Goal: Information Seeking & Learning: Learn about a topic

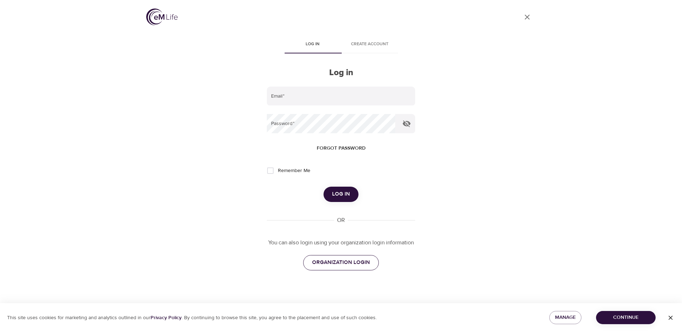
click at [352, 268] on link "ORGANIZATION LOGIN" at bounding box center [341, 262] width 76 height 15
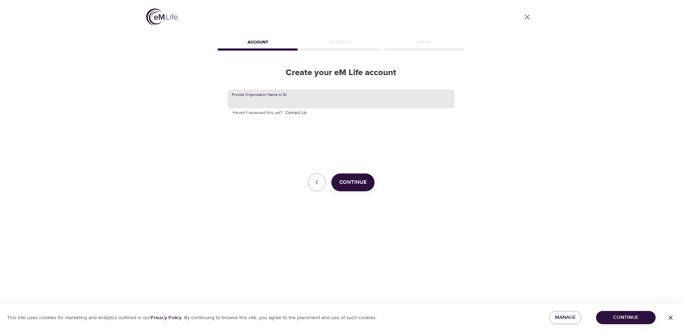
click at [360, 105] on input "text" at bounding box center [341, 99] width 227 height 19
type input "nisource"
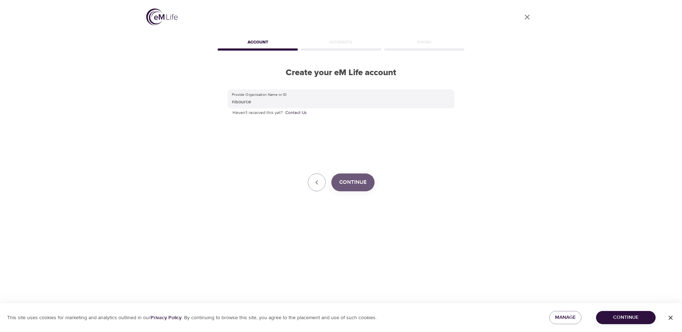
click at [357, 183] on span "Continue" at bounding box center [352, 182] width 27 height 9
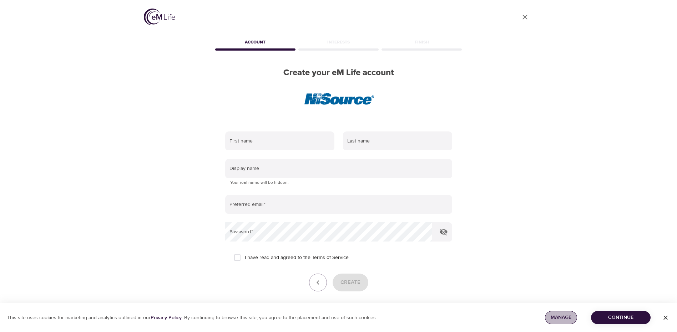
click at [562, 324] on button "Manage" at bounding box center [561, 317] width 32 height 13
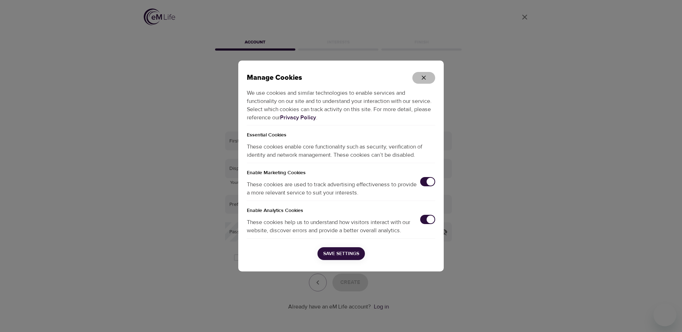
click at [427, 77] on icon "button" at bounding box center [423, 77] width 7 height 7
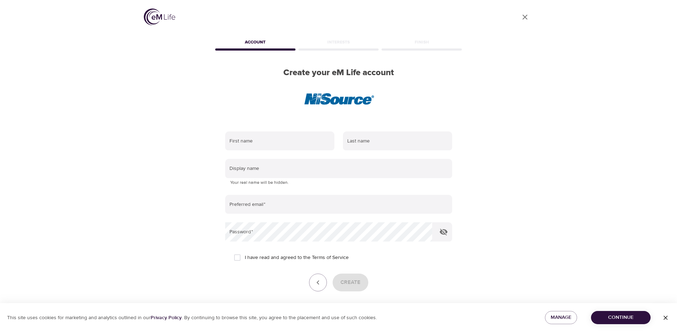
click at [524, 16] on icon "close" at bounding box center [524, 17] width 5 height 5
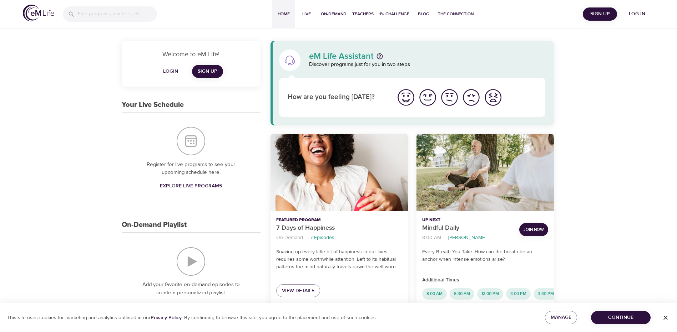
click at [170, 71] on span "Login" at bounding box center [170, 71] width 17 height 9
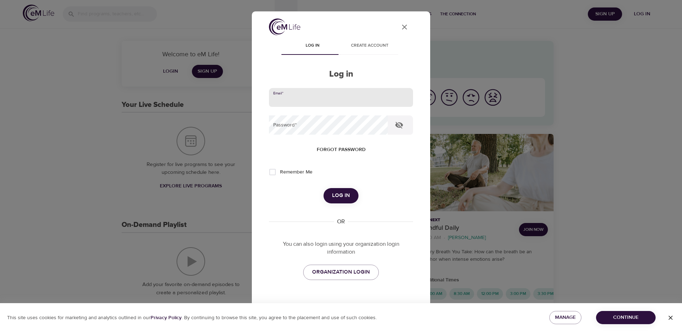
click at [294, 96] on input "email" at bounding box center [341, 97] width 144 height 19
type input "[EMAIL_ADDRESS][DOMAIN_NAME]"
click at [324, 188] on button "Log in" at bounding box center [341, 195] width 35 height 15
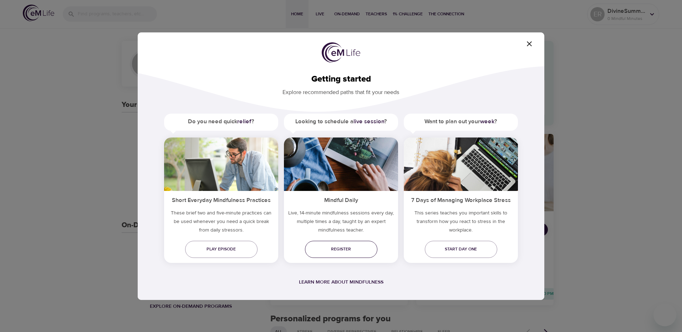
drag, startPoint x: 347, startPoint y: 249, endPoint x: 337, endPoint y: 249, distance: 10.3
click at [347, 249] on span "Register" at bounding box center [341, 249] width 61 height 7
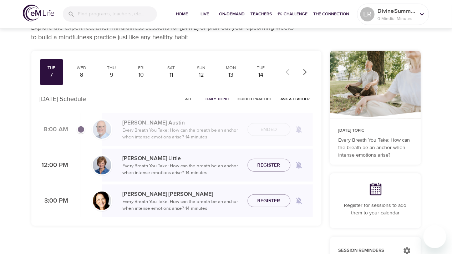
scroll to position [36, 0]
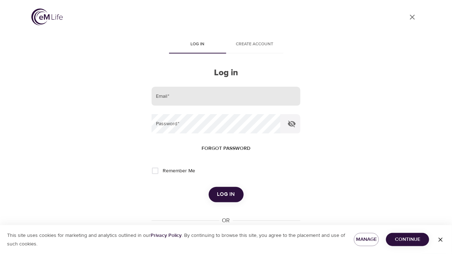
click at [200, 98] on input "email" at bounding box center [226, 96] width 148 height 19
type input "[EMAIL_ADDRESS][DOMAIN_NAME]"
click at [209, 187] on button "Log in" at bounding box center [226, 194] width 35 height 15
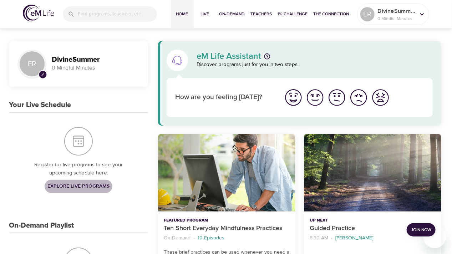
click at [72, 186] on span "Explore Live Programs" at bounding box center [78, 186] width 62 height 9
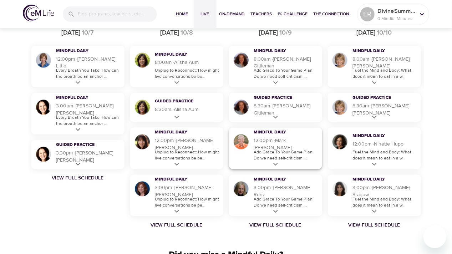
scroll to position [428, 0]
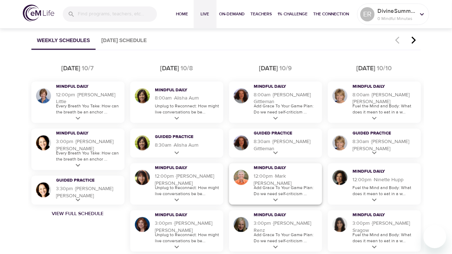
click at [273, 202] on icon at bounding box center [275, 200] width 9 height 9
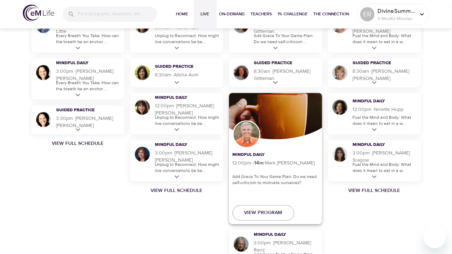
scroll to position [499, 0]
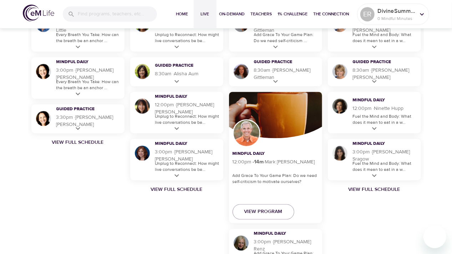
click at [351, 217] on div "[DATE] Mindful Daily 8:00am · 14 m · [PERSON_NAME] Fuel the Mind and Body: What…" at bounding box center [374, 137] width 99 height 294
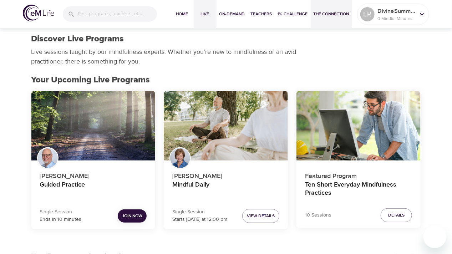
scroll to position [0, 0]
